Goal: Transaction & Acquisition: Subscribe to service/newsletter

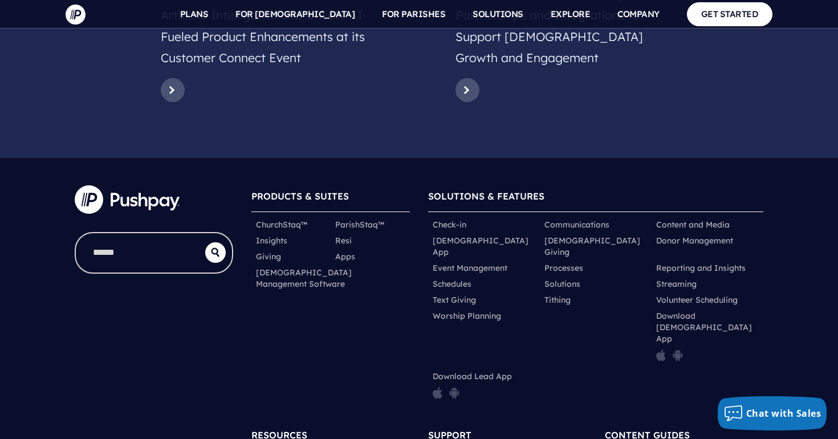
scroll to position [5631, 0]
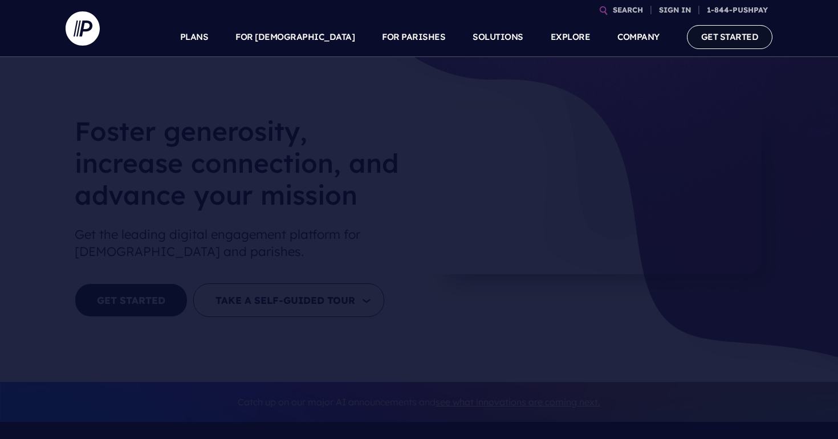
click at [707, 47] on link "GET STARTED" at bounding box center [730, 36] width 86 height 23
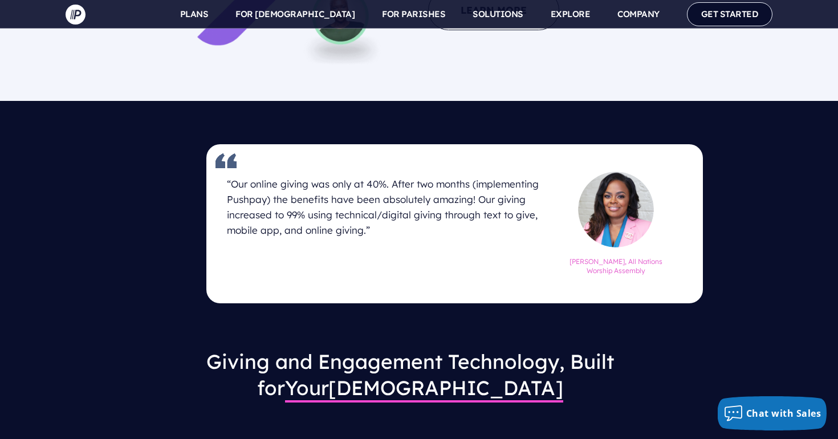
scroll to position [1474, 0]
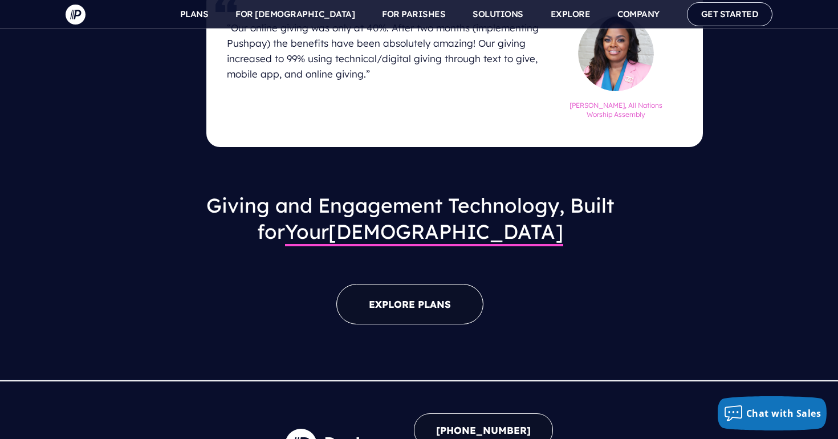
click at [400, 284] on link "EXPLORE PLANS" at bounding box center [409, 304] width 147 height 40
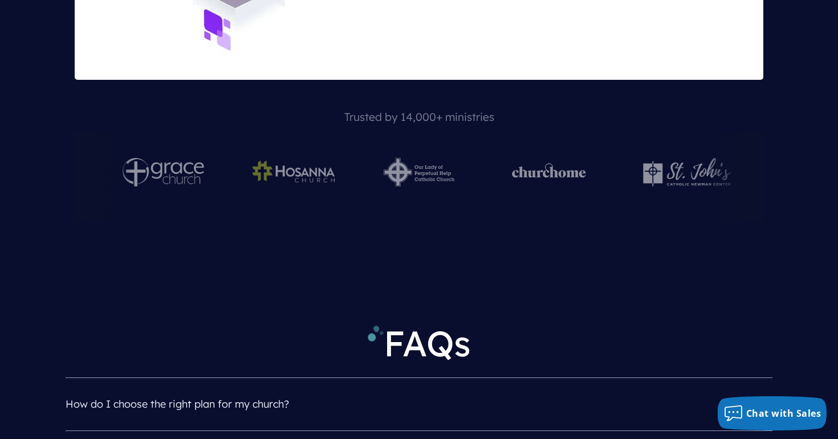
scroll to position [4875, 0]
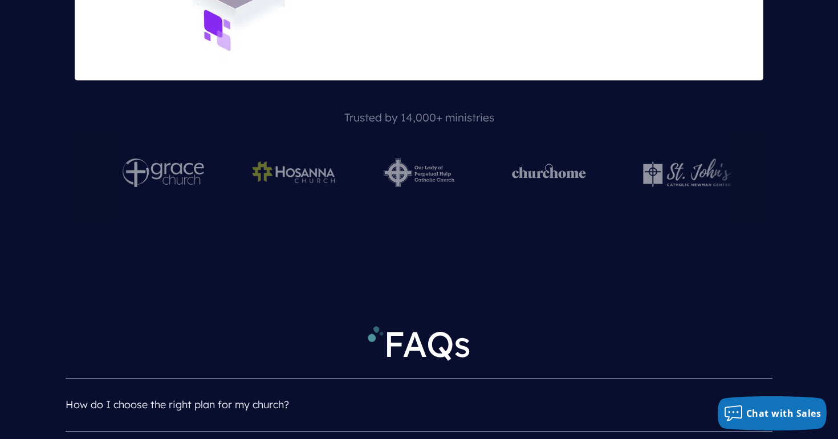
click at [267, 390] on h4 "How do I choose the right plan for my church?" at bounding box center [419, 405] width 706 height 30
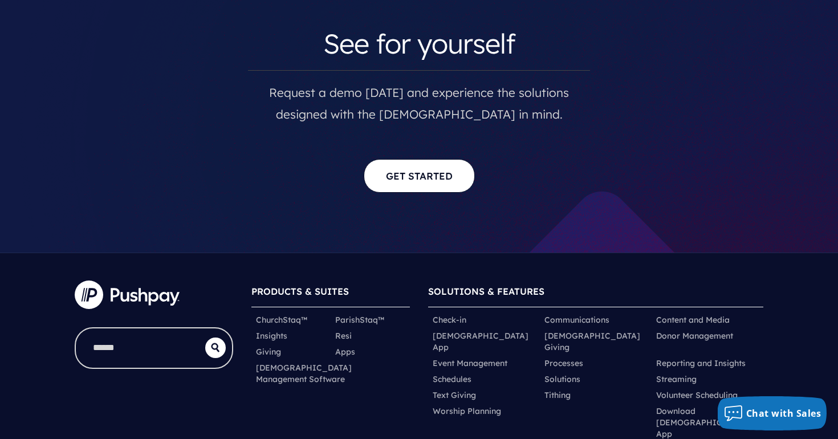
scroll to position [5522, 0]
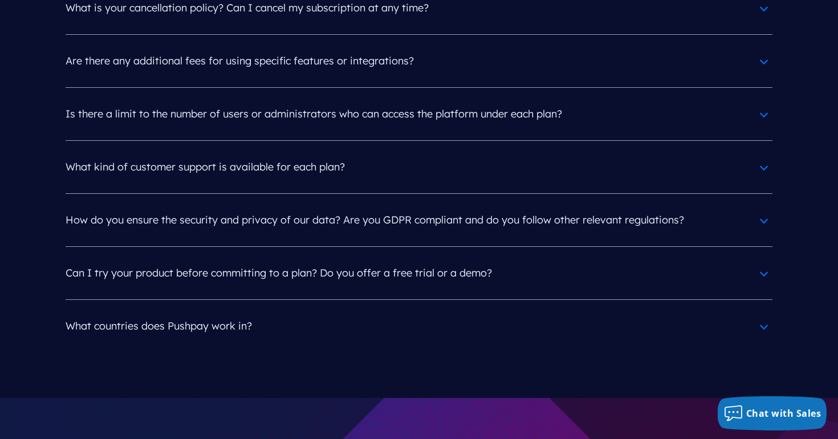
click at [287, 311] on h4 "What countries does Pushpay work in?" at bounding box center [419, 326] width 706 height 30
